Goal: Navigation & Orientation: Find specific page/section

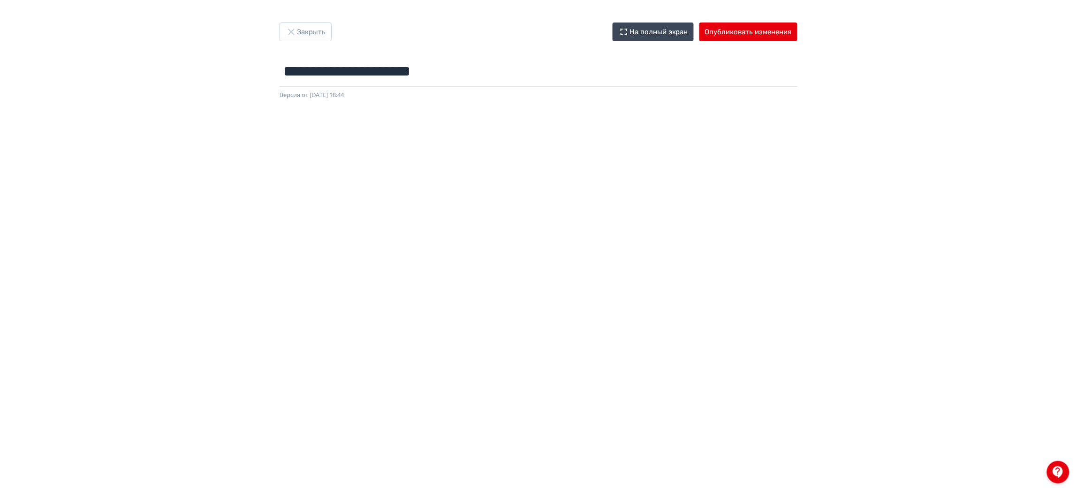
click at [364, 106] on div at bounding box center [538, 311] width 1077 height 422
click at [305, 41] on button "Закрыть" at bounding box center [306, 32] width 52 height 19
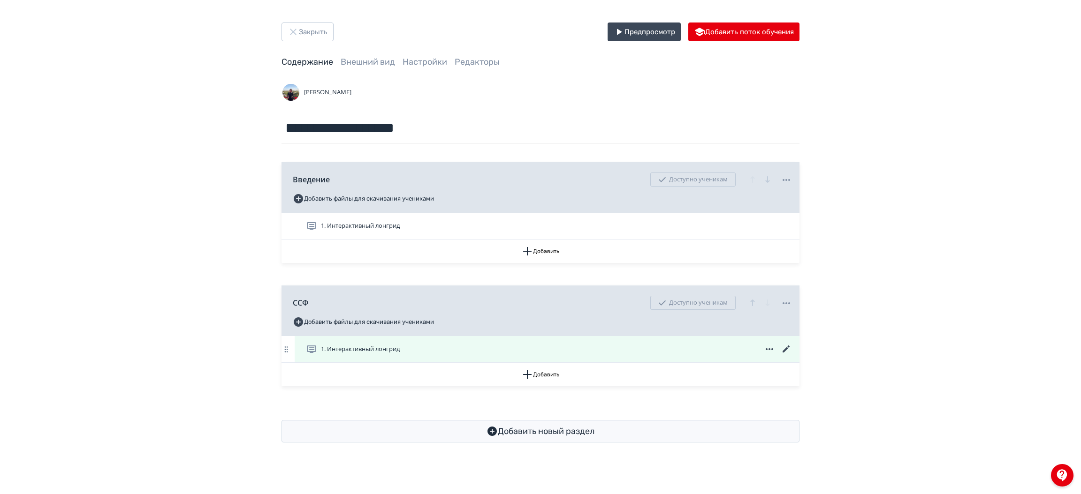
click at [786, 348] on icon at bounding box center [785, 349] width 11 height 11
